Goal: Answer question/provide support

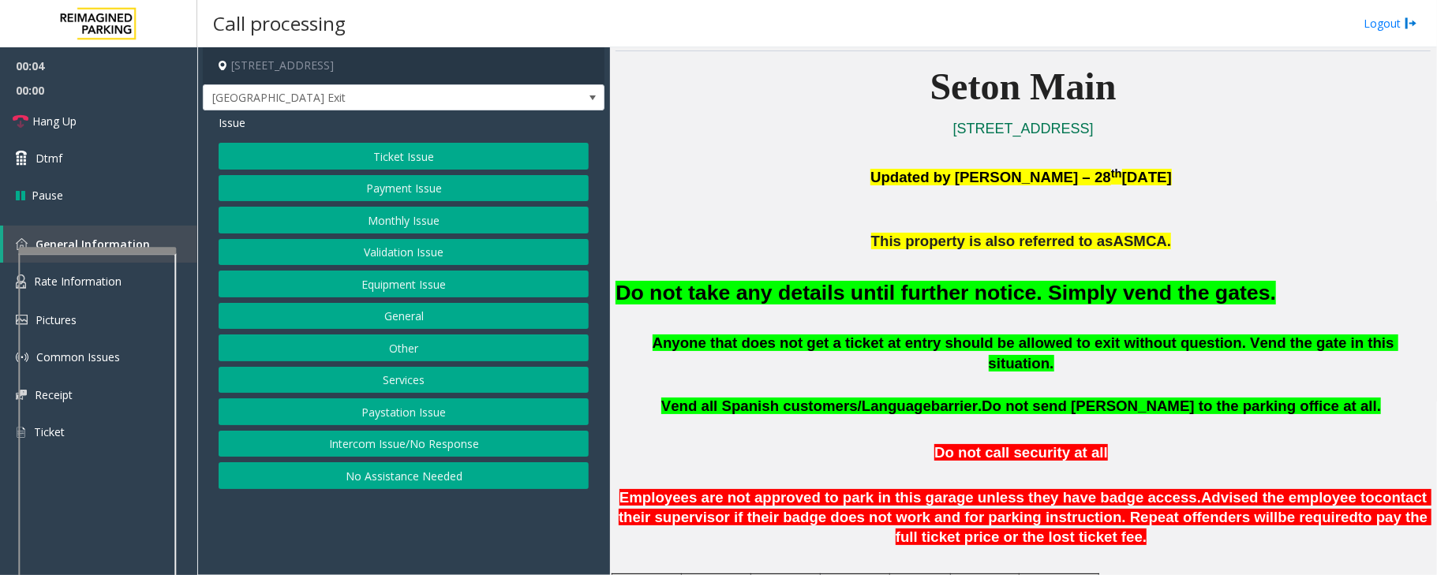
scroll to position [420, 0]
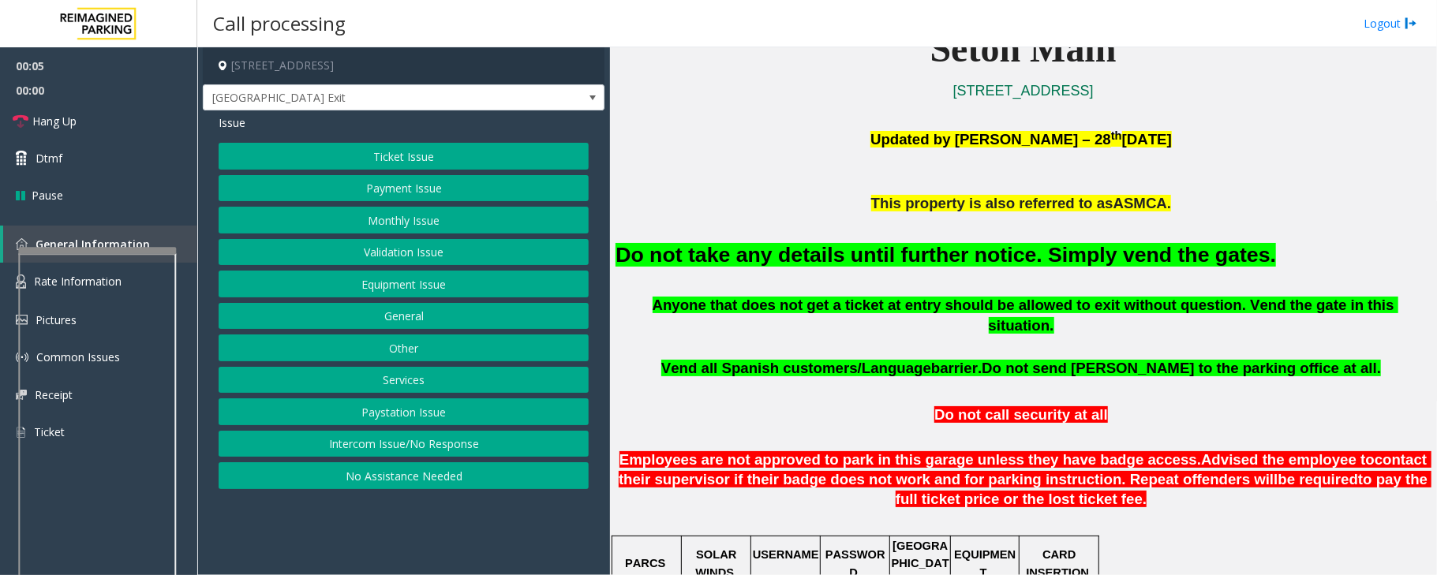
click at [415, 294] on button "Equipment Issue" at bounding box center [404, 284] width 370 height 27
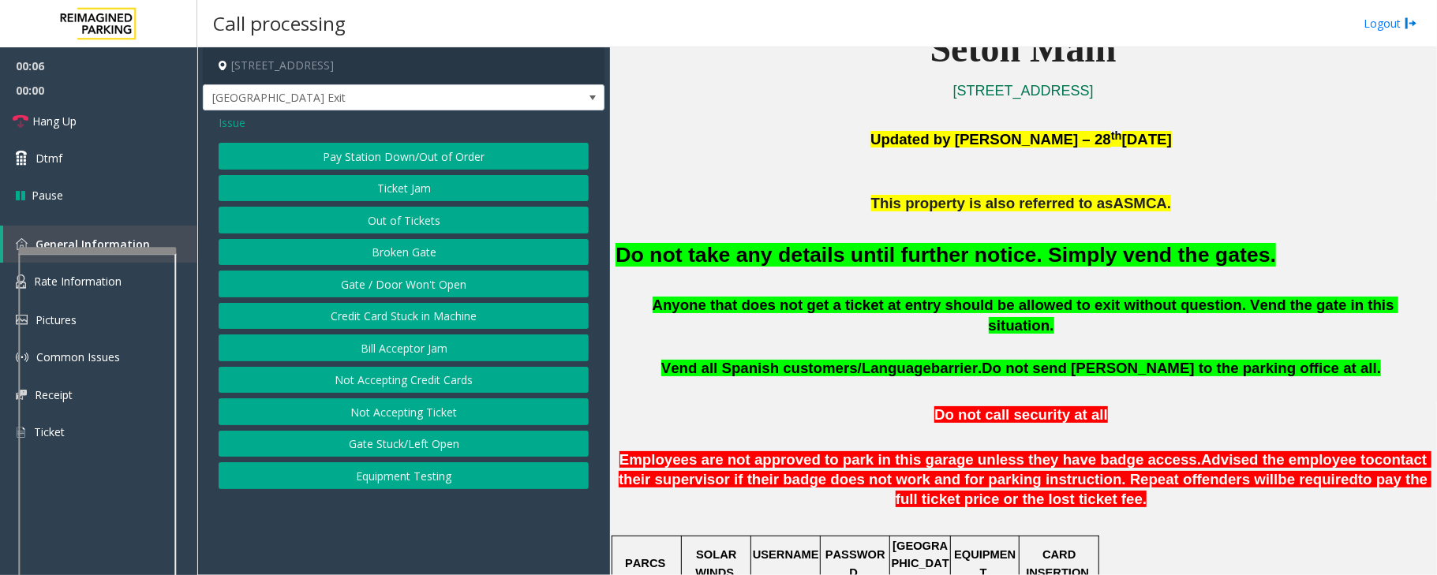
click at [346, 282] on button "Gate / Door Won't Open" at bounding box center [404, 284] width 370 height 27
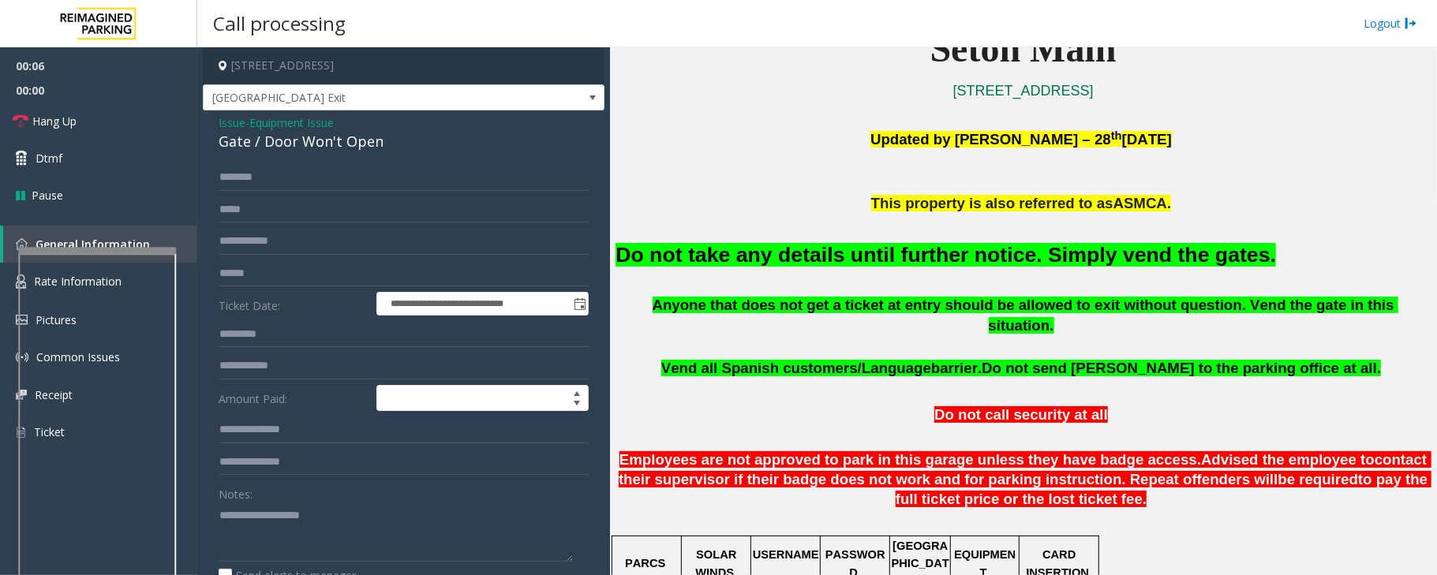
scroll to position [105, 0]
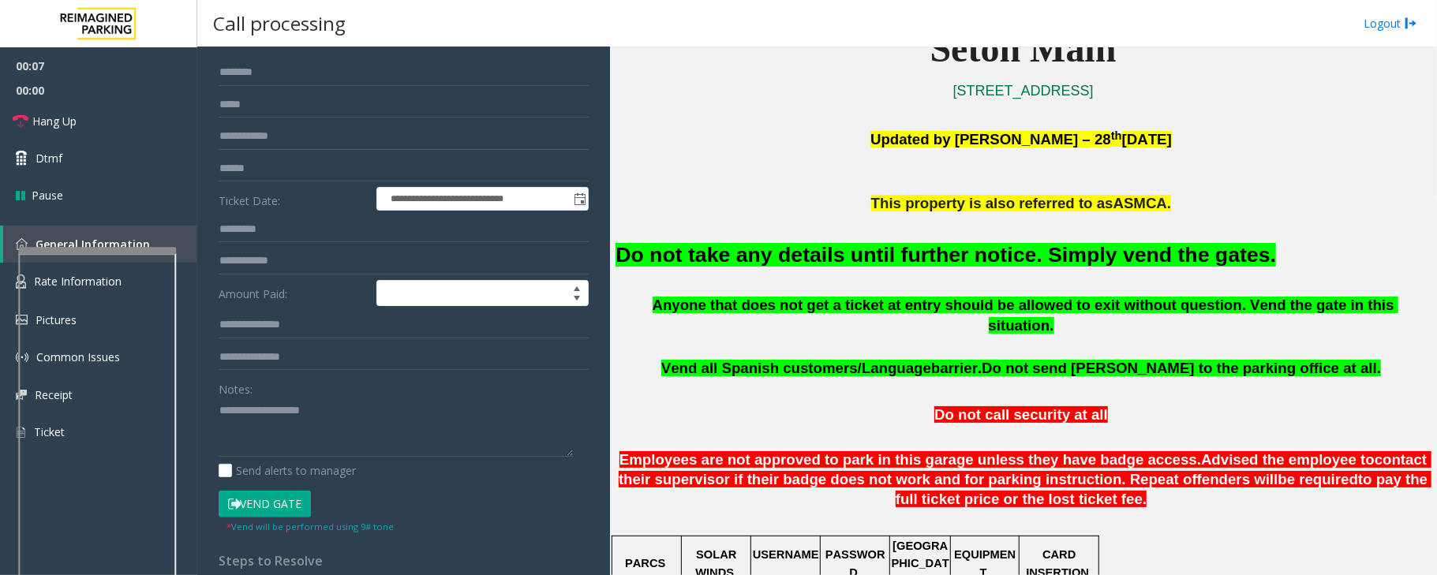
click at [287, 509] on button "Vend Gate" at bounding box center [265, 504] width 92 height 27
click at [716, 272] on div "Do not take any details until further notice. Simply vend the gates." at bounding box center [1022, 254] width 815 height 80
click at [708, 262] on font "Do not take any details until further notice. Simply vend the gates." at bounding box center [945, 255] width 660 height 24
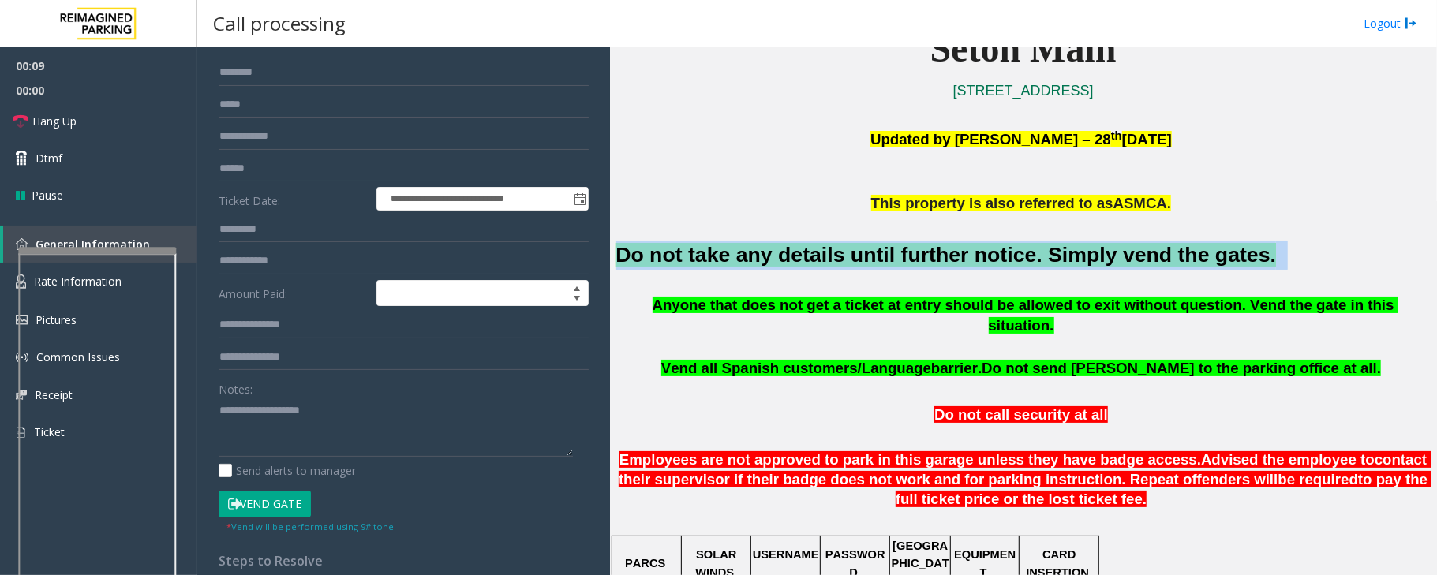
click at [708, 262] on font "Do not take any details until further notice. Simply vend the gates." at bounding box center [945, 255] width 660 height 24
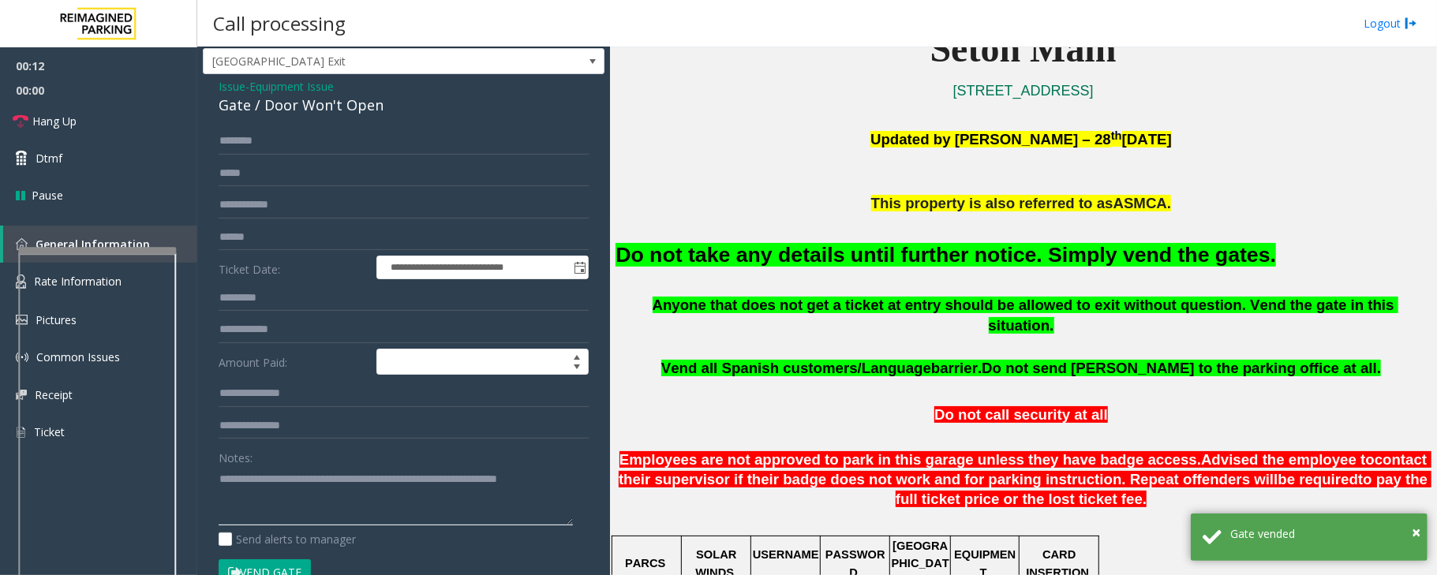
scroll to position [0, 0]
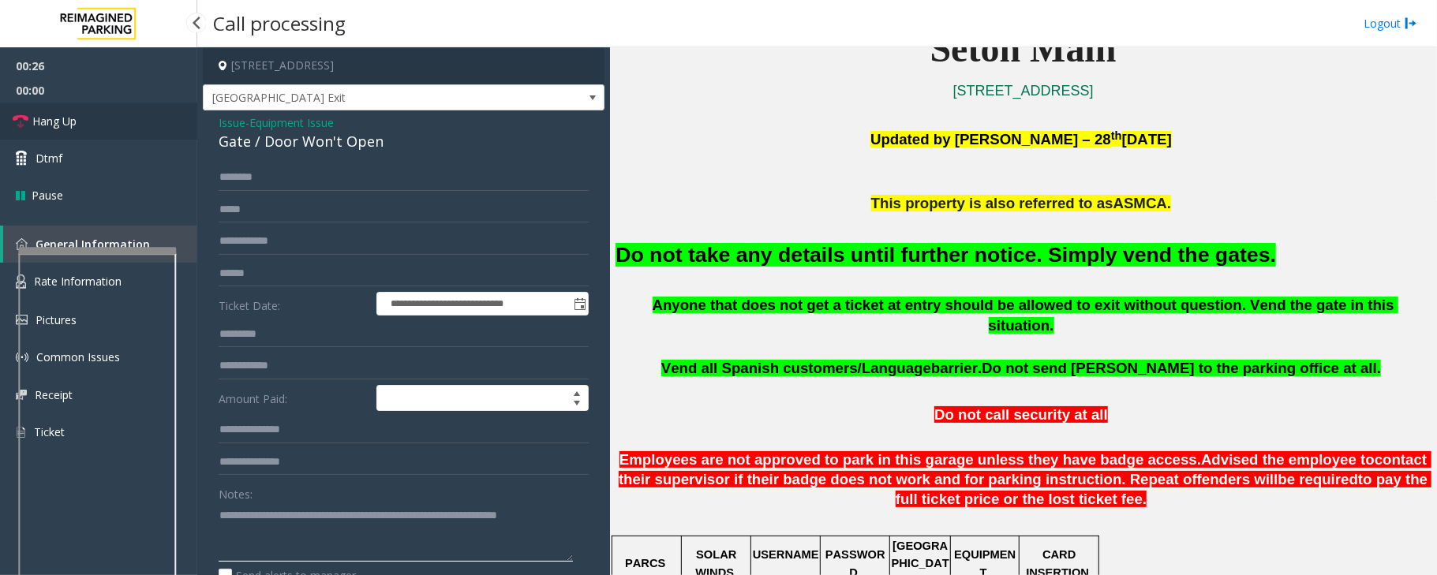
type textarea "**********"
click at [47, 104] on link "Hang Up" at bounding box center [98, 121] width 197 height 37
click at [52, 113] on span "Hang Up" at bounding box center [54, 121] width 44 height 17
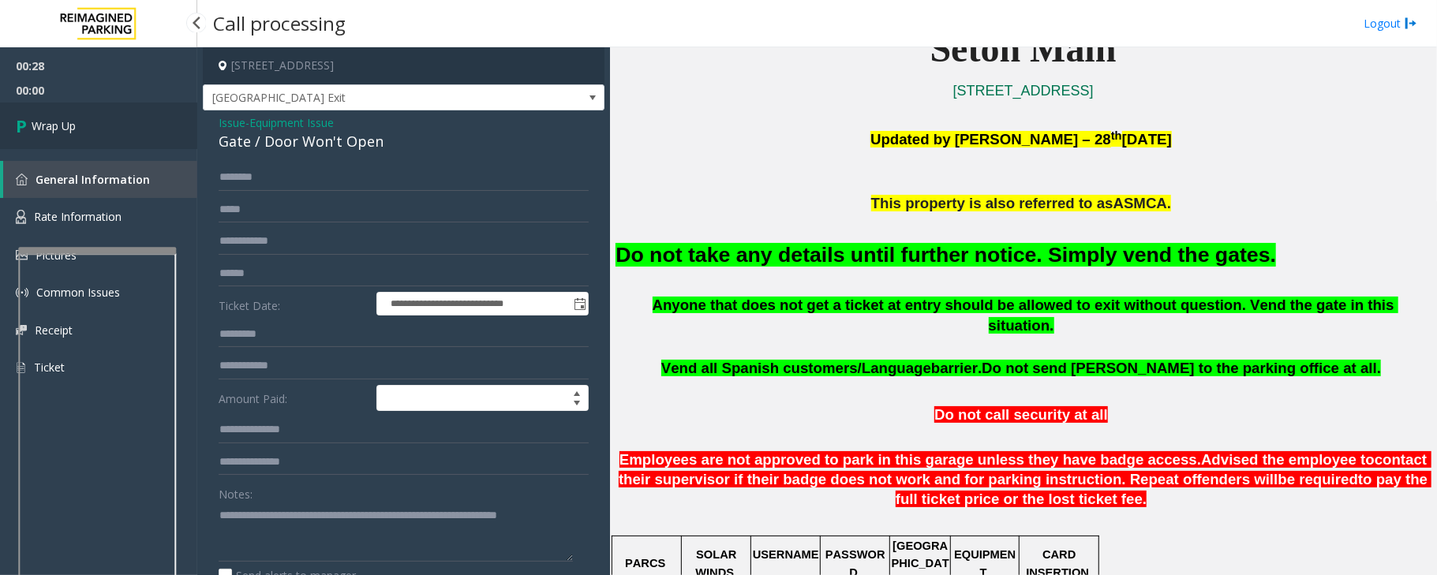
click at [62, 121] on span "Wrap Up" at bounding box center [54, 126] width 44 height 17
